Goal: Information Seeking & Learning: Learn about a topic

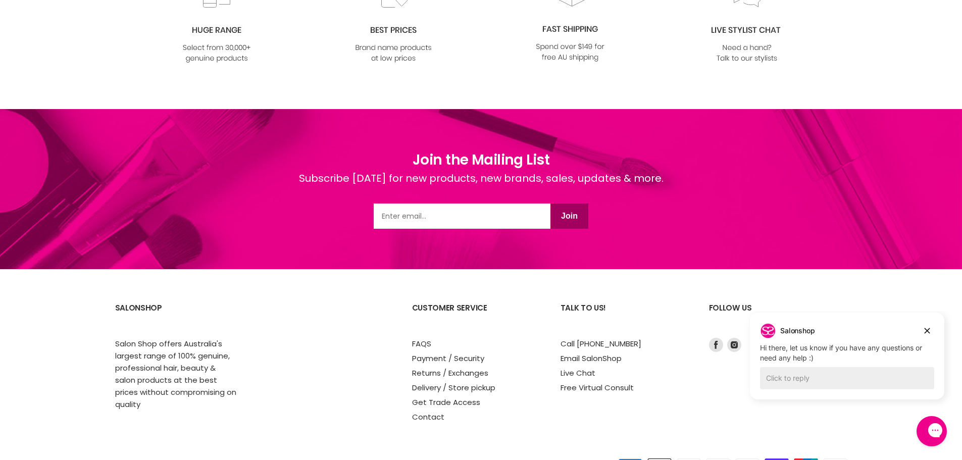
scroll to position [1911, 0]
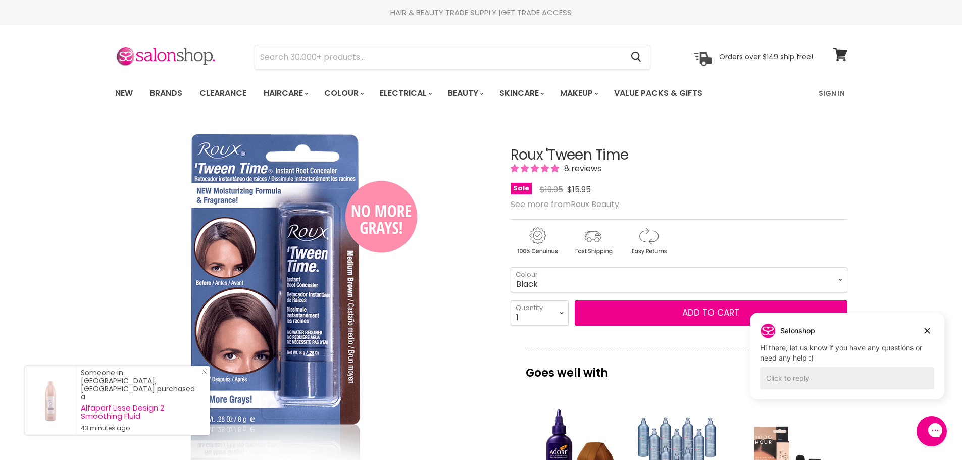
drag, startPoint x: 210, startPoint y: 166, endPoint x: 130, endPoint y: -57, distance: 236.6
